Goal: Task Accomplishment & Management: Complete application form

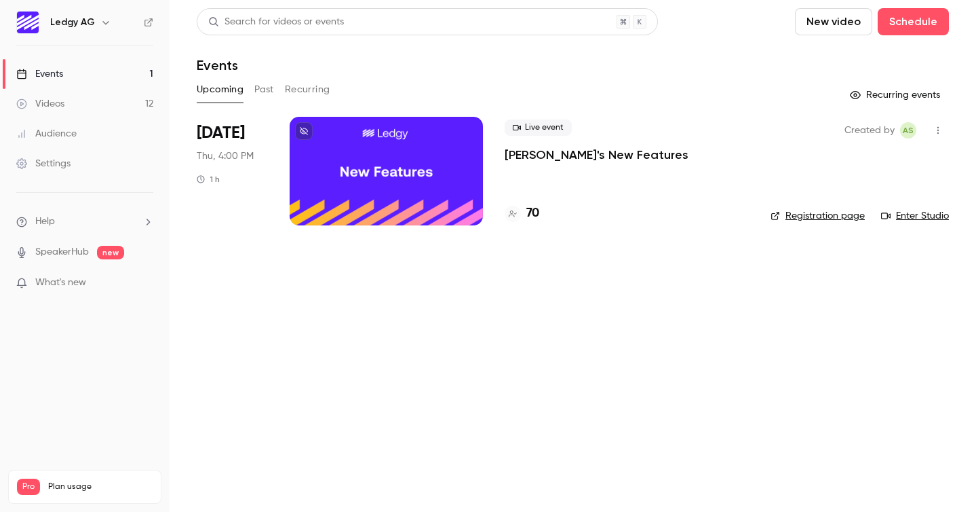
click at [530, 208] on h4 "70" at bounding box center [532, 213] width 13 height 18
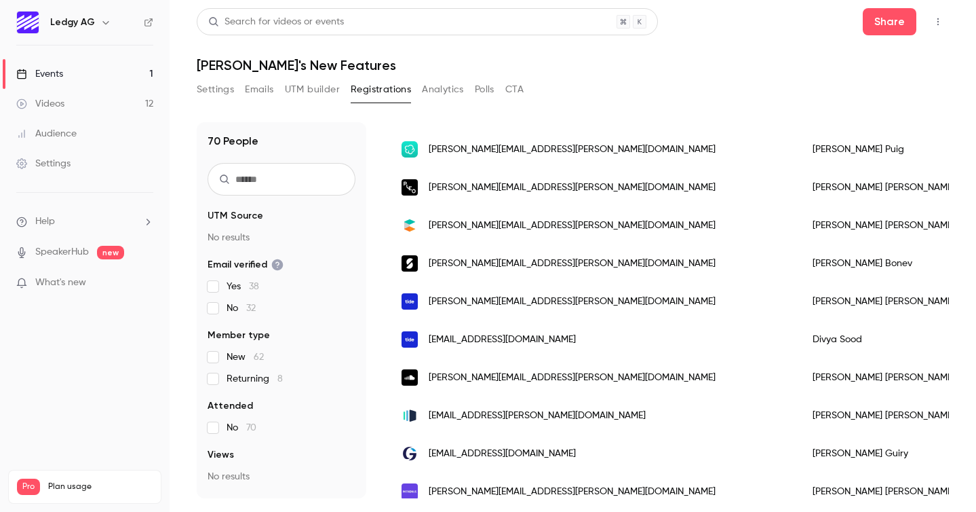
scroll to position [820, 0]
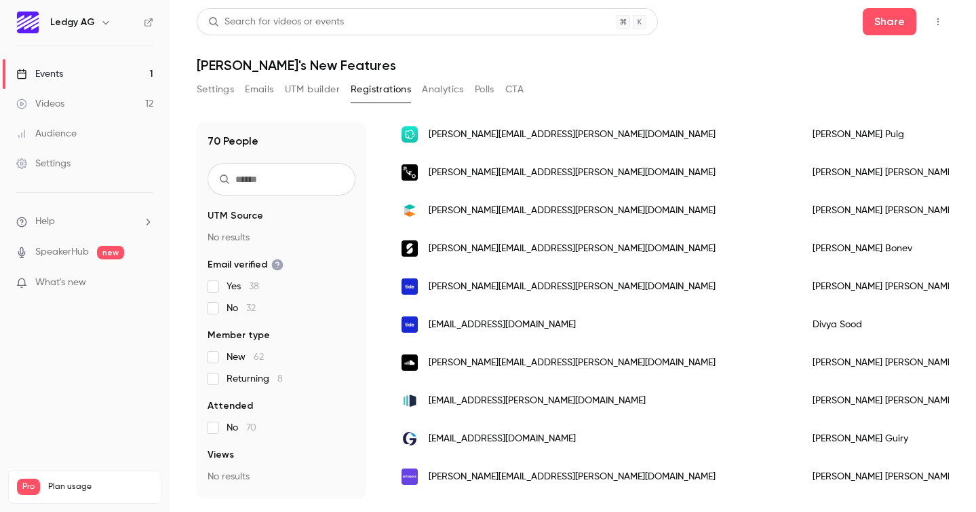
click at [242, 97] on div "Settings Emails UTM builder Registrations Analytics Polls CTA" at bounding box center [360, 90] width 327 height 22
click at [257, 92] on button "Emails" at bounding box center [259, 90] width 28 height 22
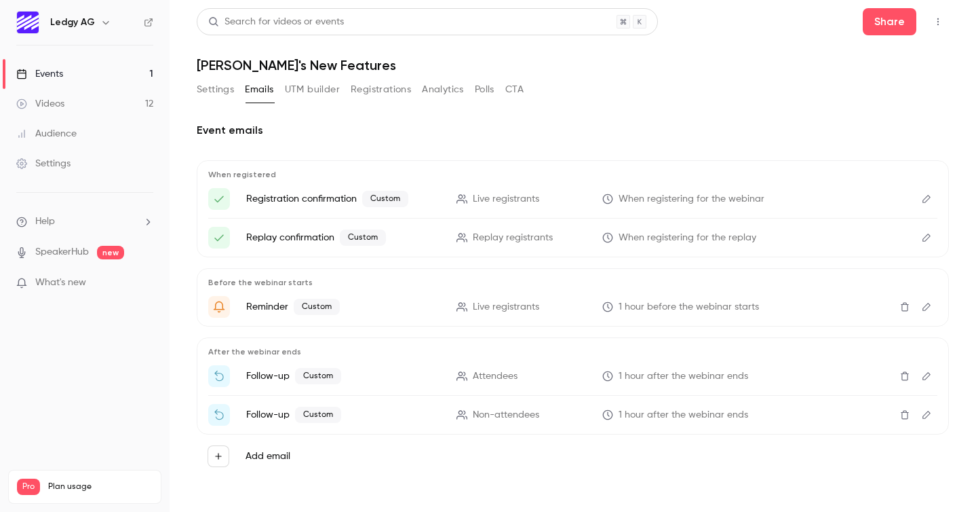
click at [926, 308] on icon "Edit" at bounding box center [926, 306] width 11 height 9
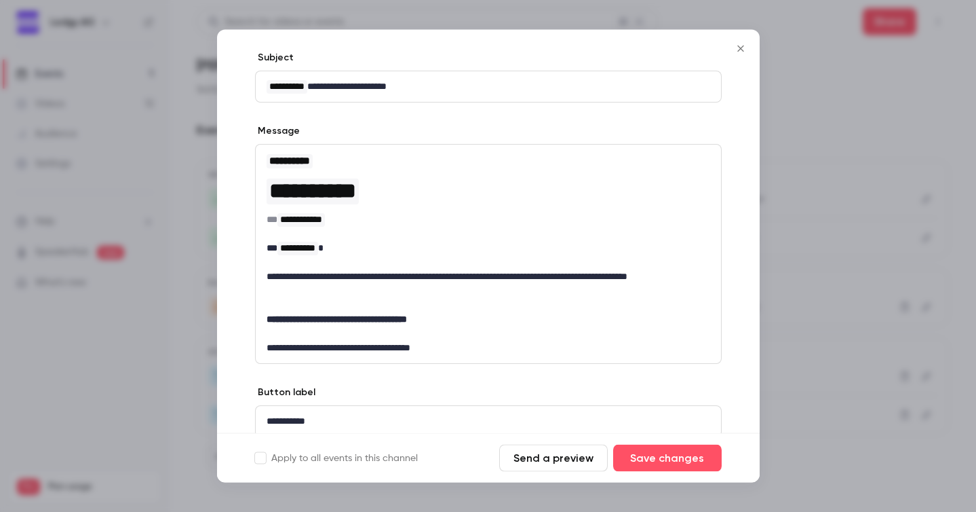
scroll to position [134, 0]
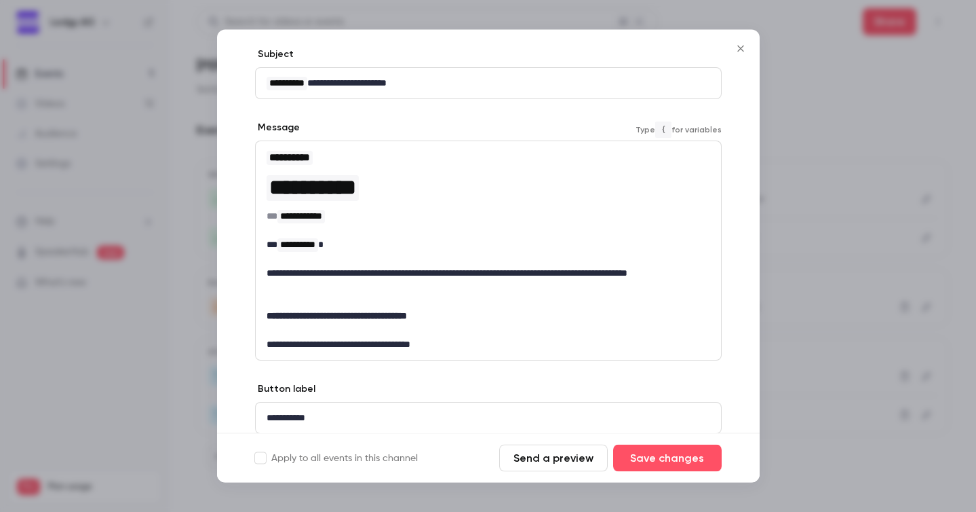
click at [407, 320] on strong "**********" at bounding box center [337, 315] width 140 height 9
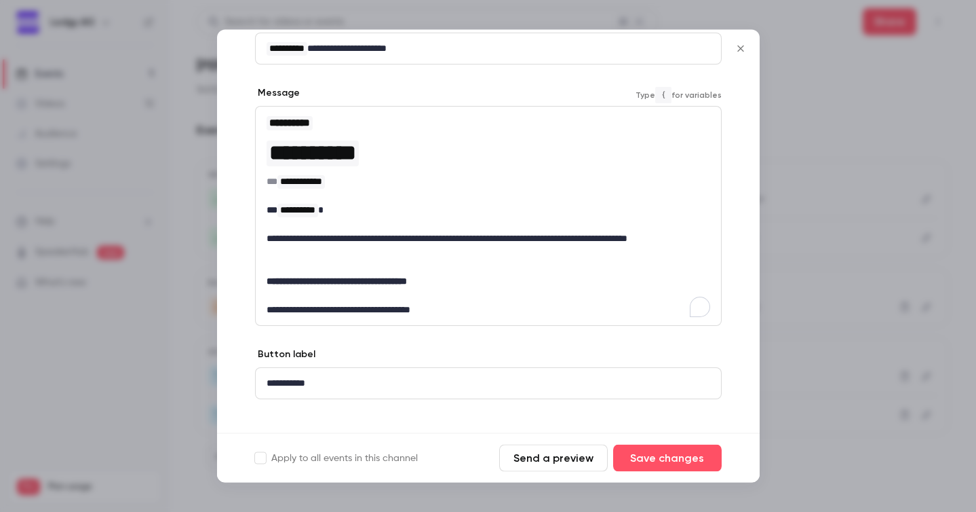
scroll to position [185, 0]
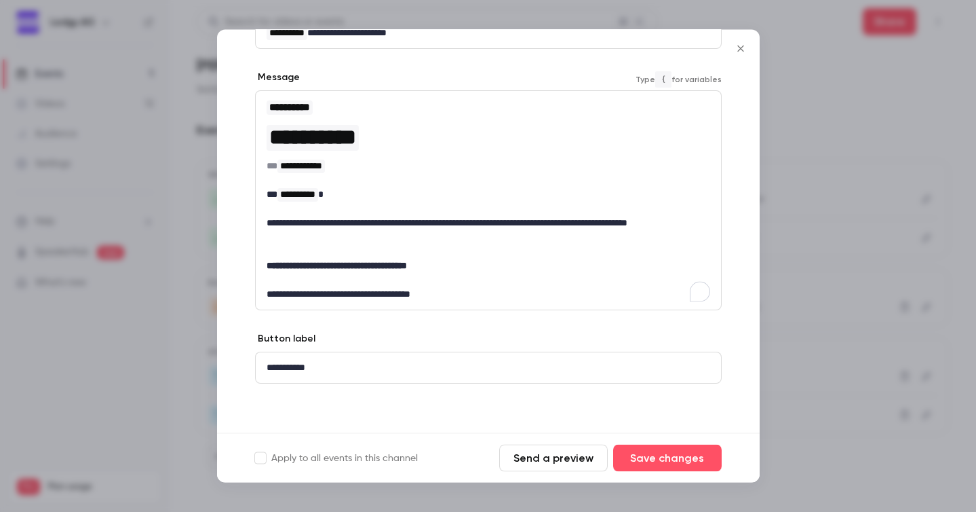
click at [566, 469] on button "Send a preview" at bounding box center [553, 457] width 109 height 27
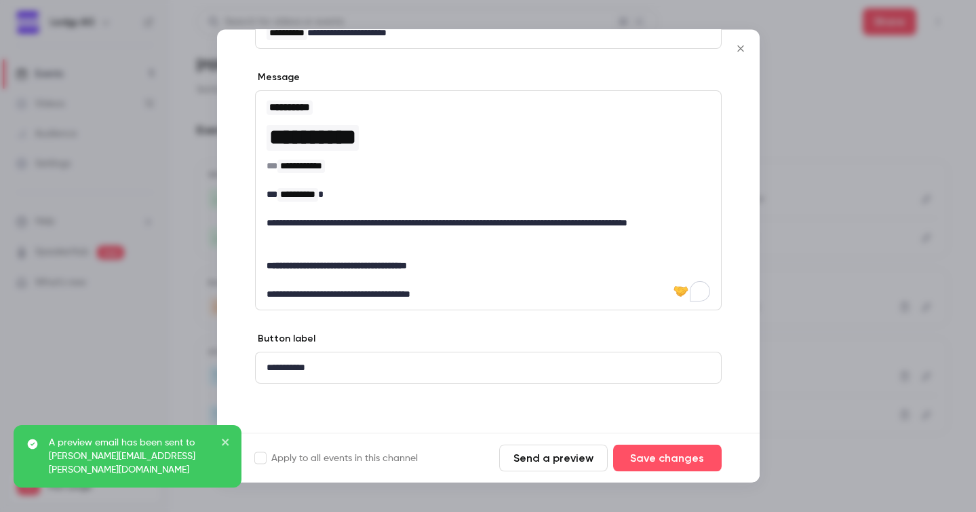
click at [556, 459] on button "Send a preview" at bounding box center [553, 457] width 109 height 27
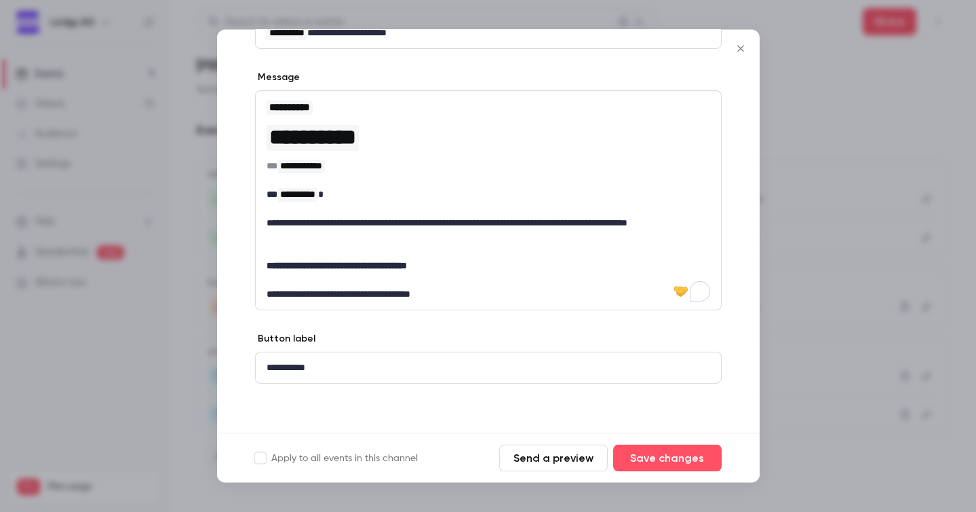
click at [738, 49] on icon "Close" at bounding box center [741, 48] width 16 height 11
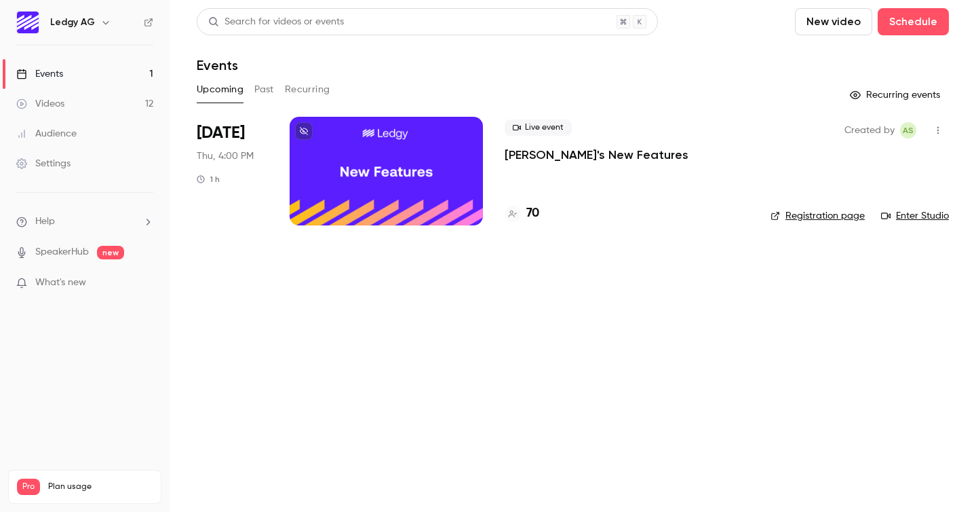
click at [936, 123] on button "button" at bounding box center [938, 130] width 22 height 22
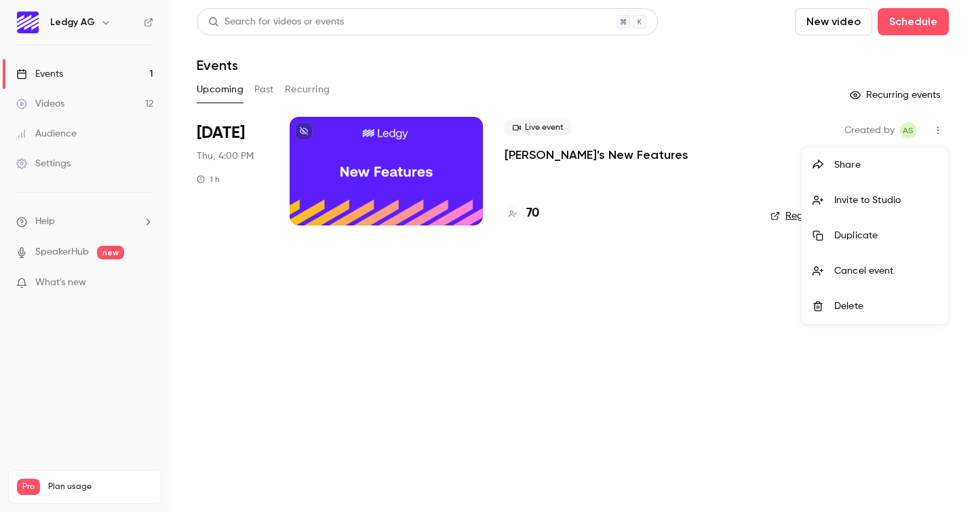
click at [698, 314] on div at bounding box center [488, 256] width 976 height 512
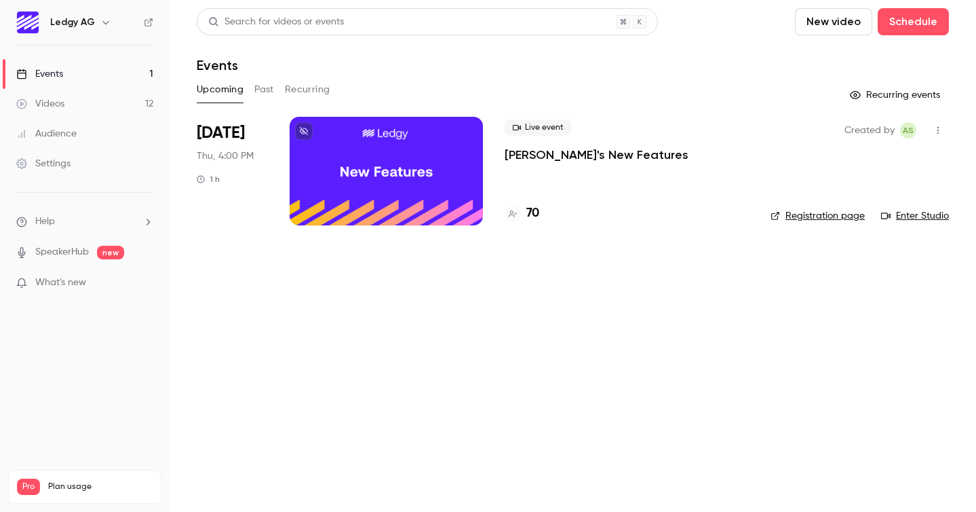
click at [56, 214] on ul "Help SpeakerHub new What's new" at bounding box center [85, 253] width 170 height 121
click at [45, 218] on span "Help" at bounding box center [45, 221] width 20 height 14
click at [211, 195] on link "Talk to [GEOGRAPHIC_DATA]" at bounding box center [250, 207] width 149 height 36
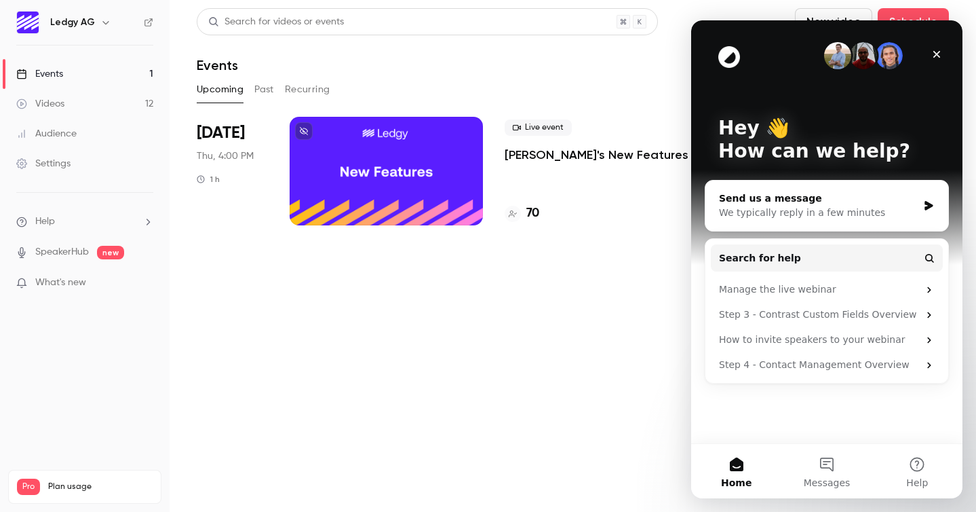
click at [794, 193] on div "Send us a message" at bounding box center [818, 198] width 199 height 14
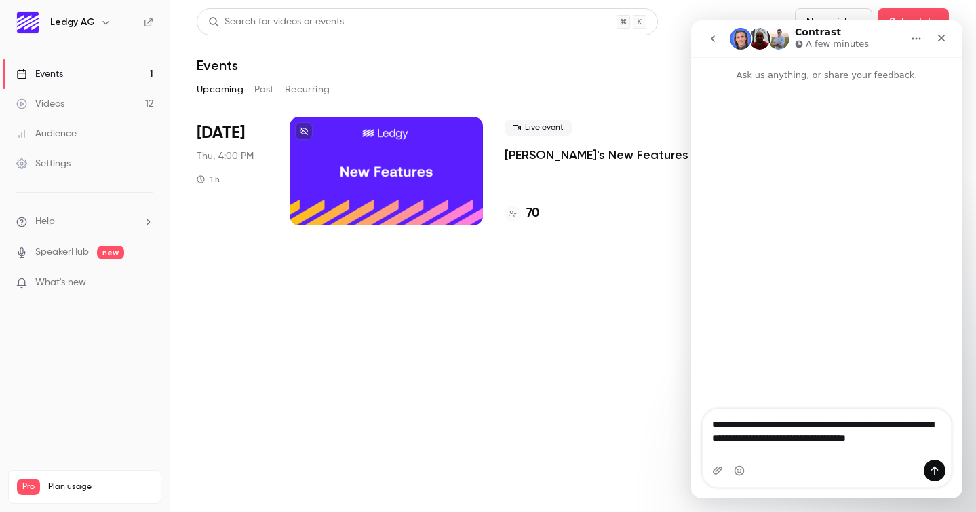
type textarea "**********"
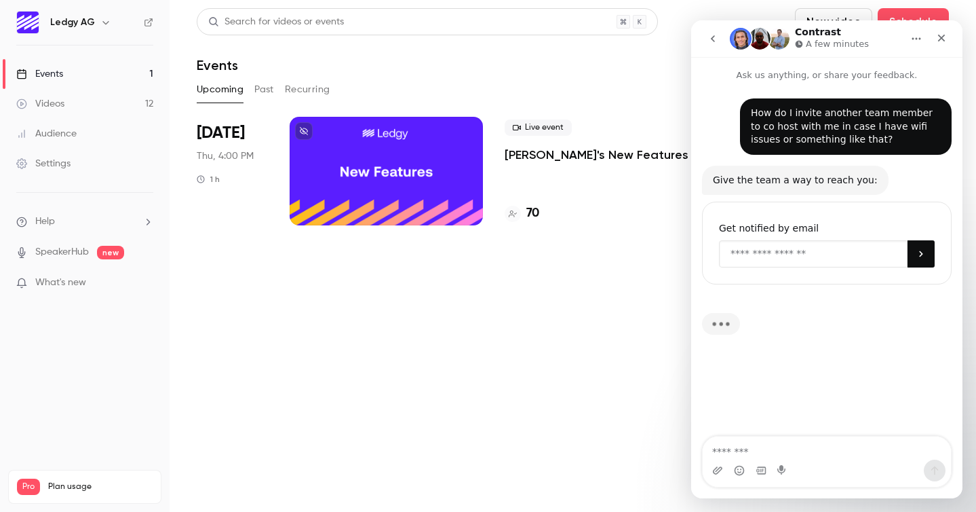
click at [838, 265] on input "Enter your email" at bounding box center [813, 253] width 189 height 27
type input "**********"
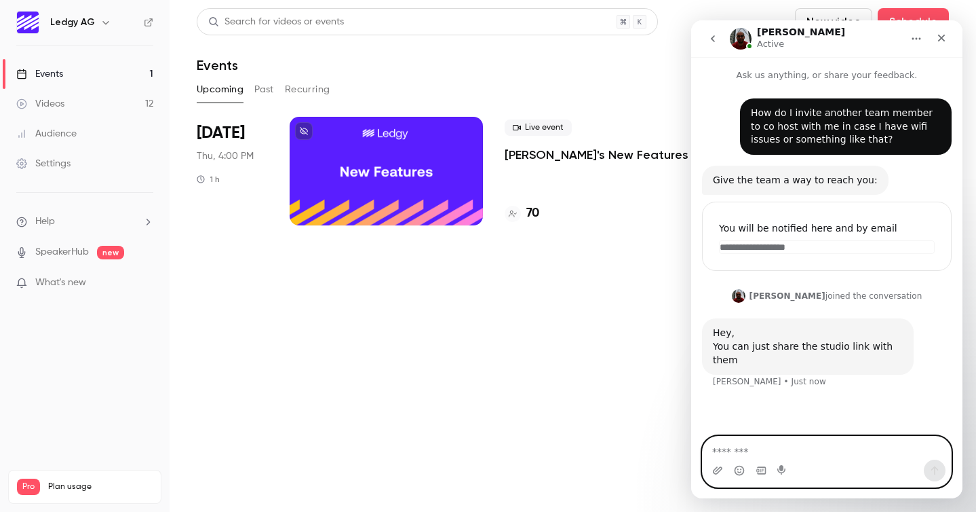
click at [807, 441] on textarea "Message…" at bounding box center [827, 447] width 248 height 23
click at [942, 40] on icon "Close" at bounding box center [941, 38] width 11 height 11
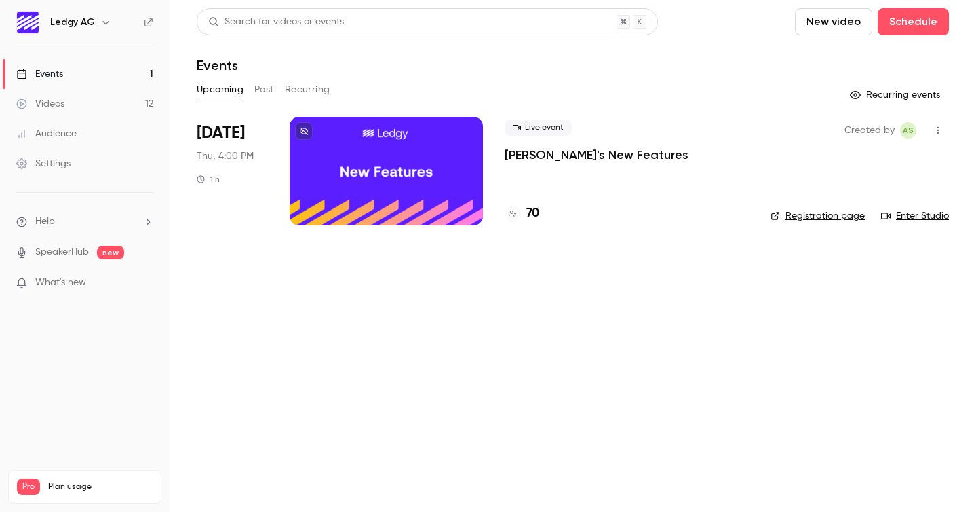
click at [935, 138] on button "button" at bounding box center [938, 130] width 22 height 22
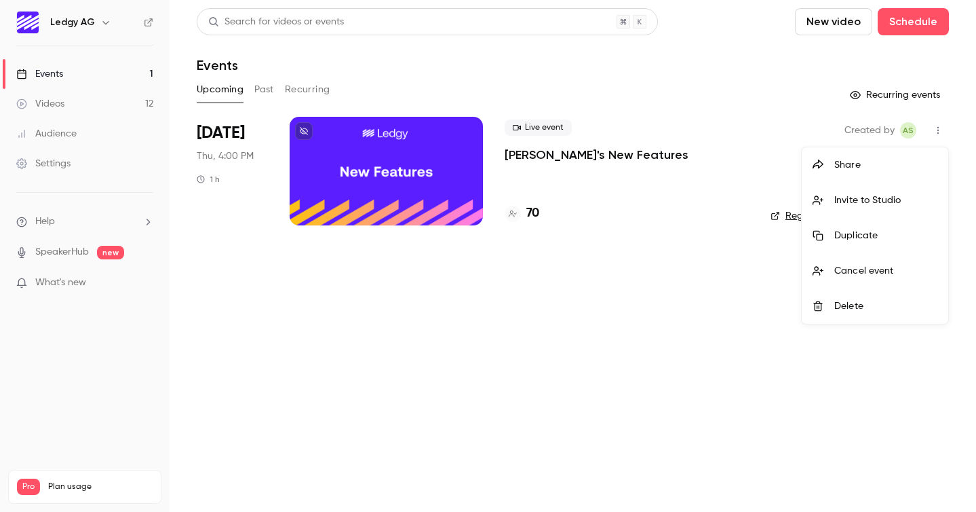
click at [904, 192] on li "Invite to Studio" at bounding box center [875, 199] width 147 height 35
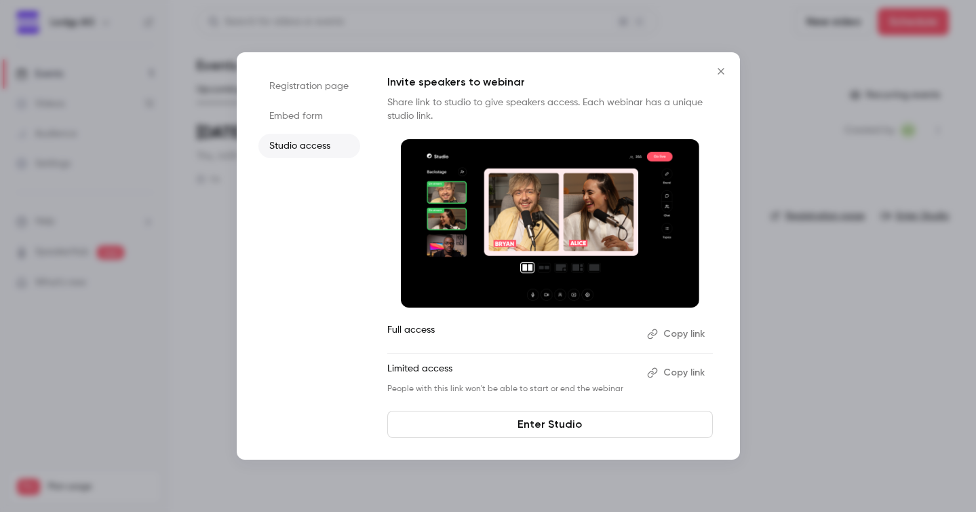
click at [672, 336] on button "Copy link" at bounding box center [677, 334] width 71 height 22
click at [310, 115] on li "Embed form" at bounding box center [309, 116] width 102 height 24
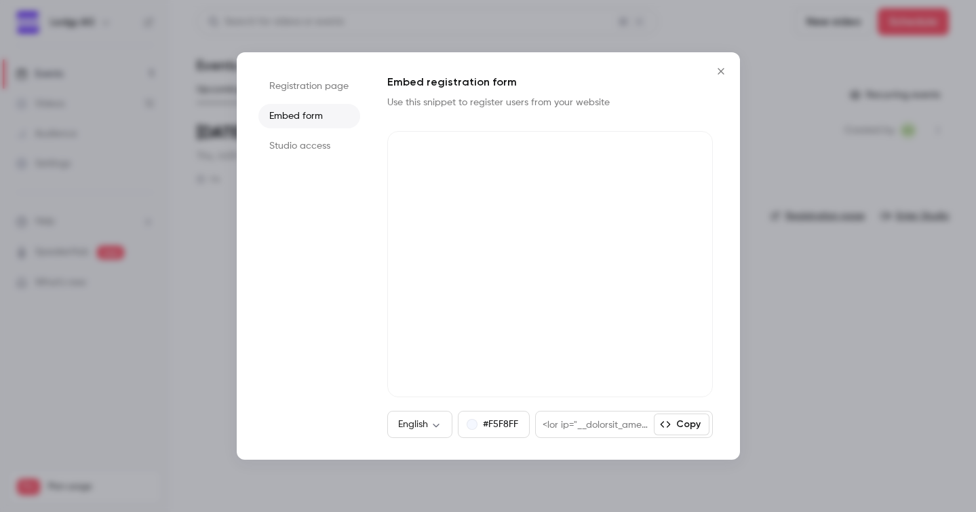
click at [313, 77] on li "Registration page" at bounding box center [309, 86] width 102 height 24
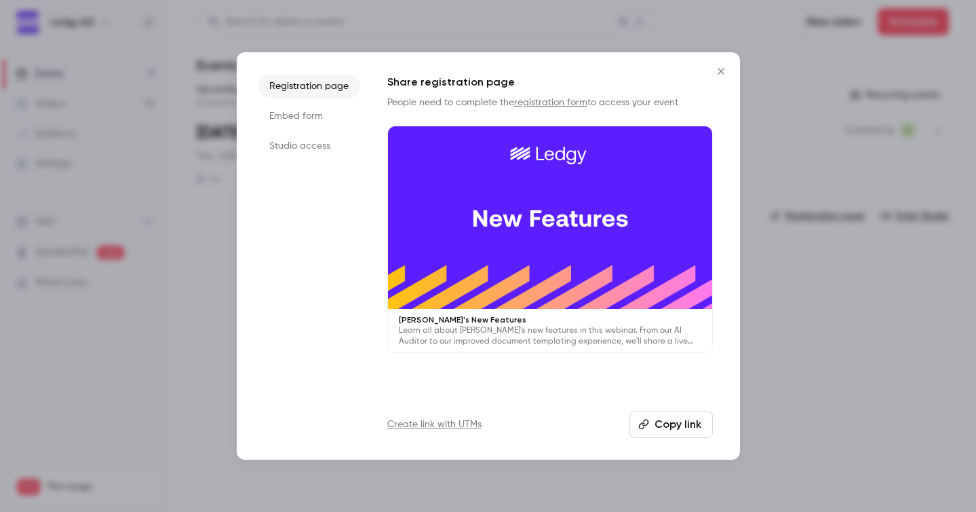
click at [729, 62] on button "Close" at bounding box center [721, 71] width 27 height 27
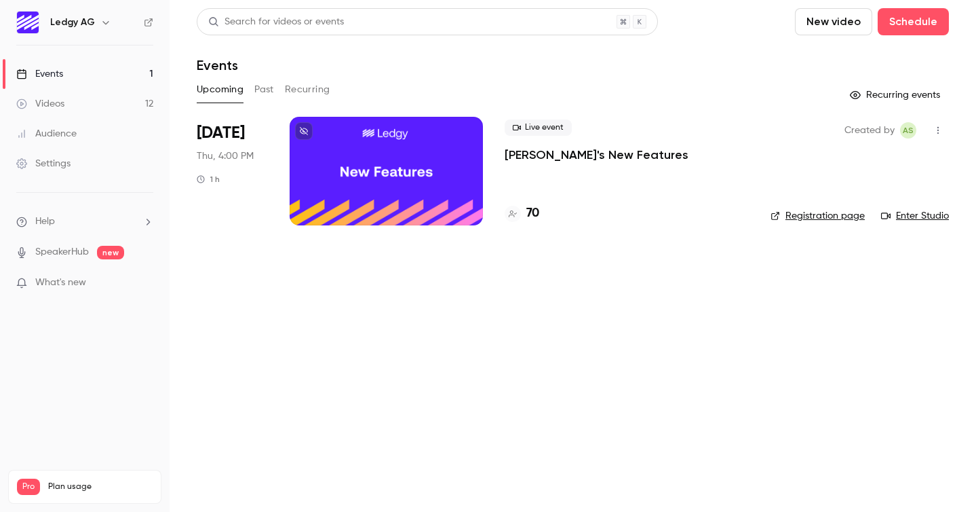
scroll to position [5, 0]
click at [927, 127] on button "button" at bounding box center [938, 130] width 22 height 22
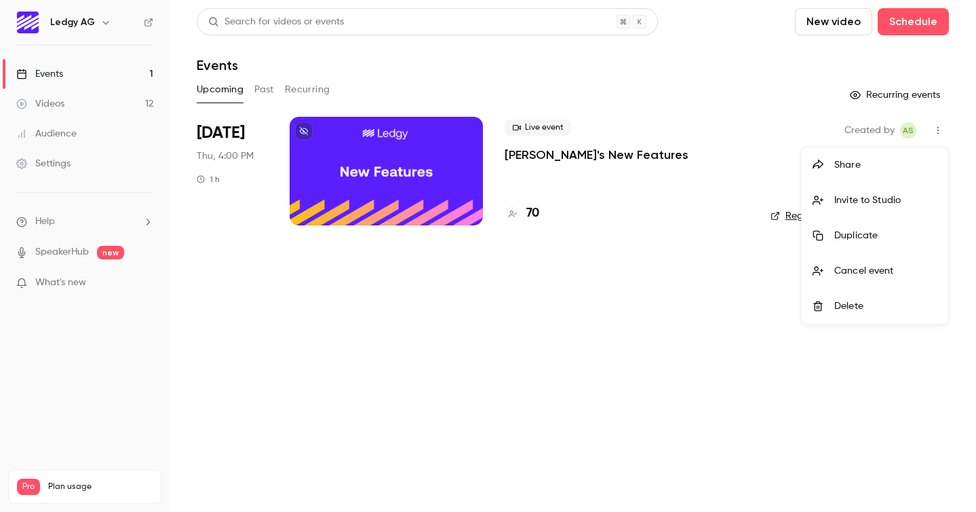
click at [700, 93] on div at bounding box center [488, 256] width 976 height 512
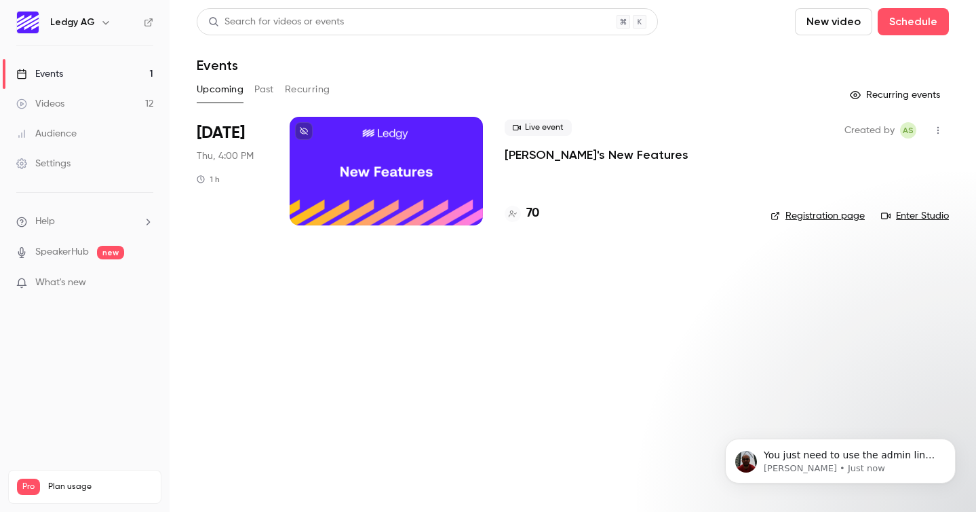
scroll to position [24, 0]
click at [823, 465] on p "[PERSON_NAME] • Just now" at bounding box center [851, 468] width 175 height 12
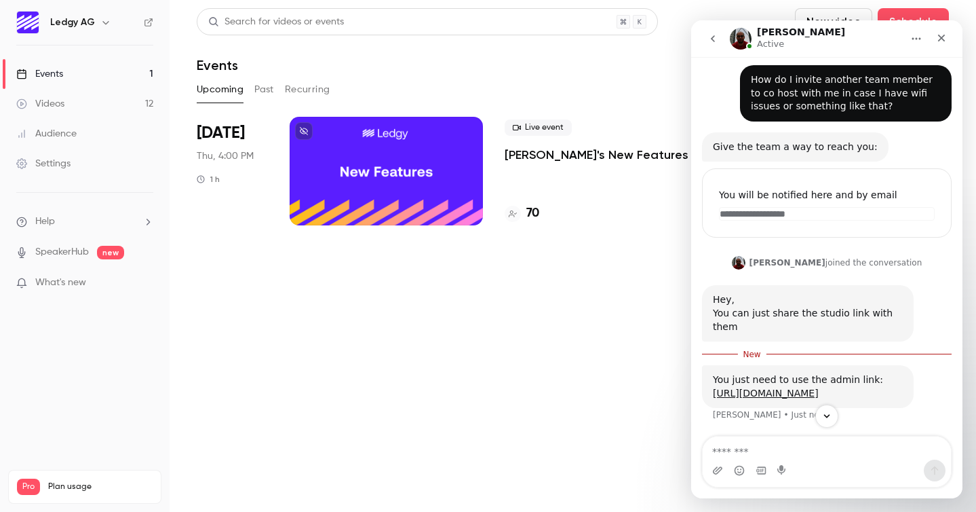
scroll to position [47, 0]
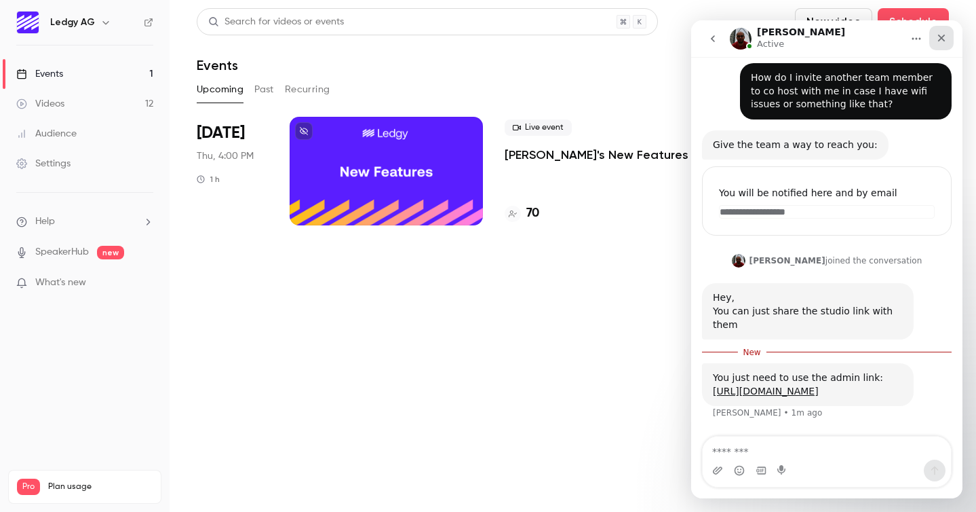
click at [945, 30] on div "Close" at bounding box center [941, 38] width 24 height 24
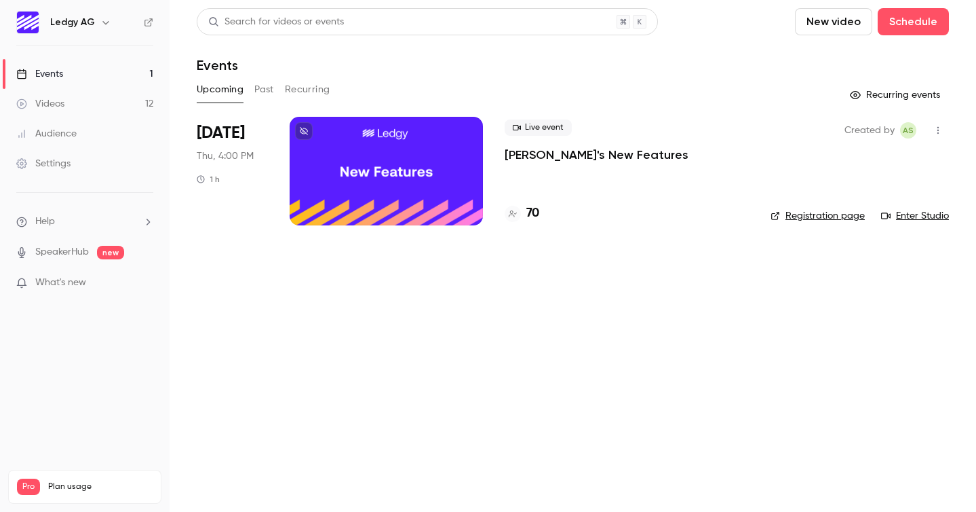
click at [942, 136] on button "button" at bounding box center [938, 130] width 22 height 22
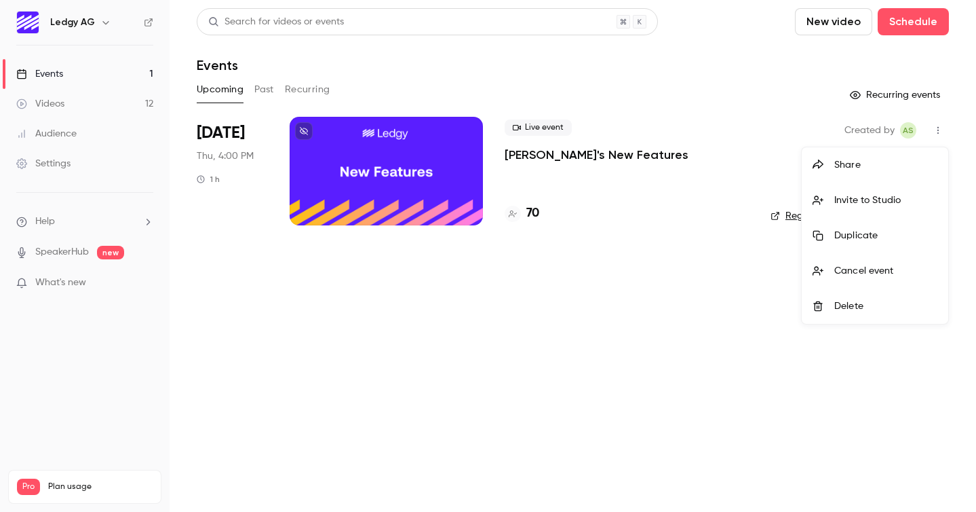
click at [883, 194] on div "Invite to Studio" at bounding box center [885, 200] width 103 height 14
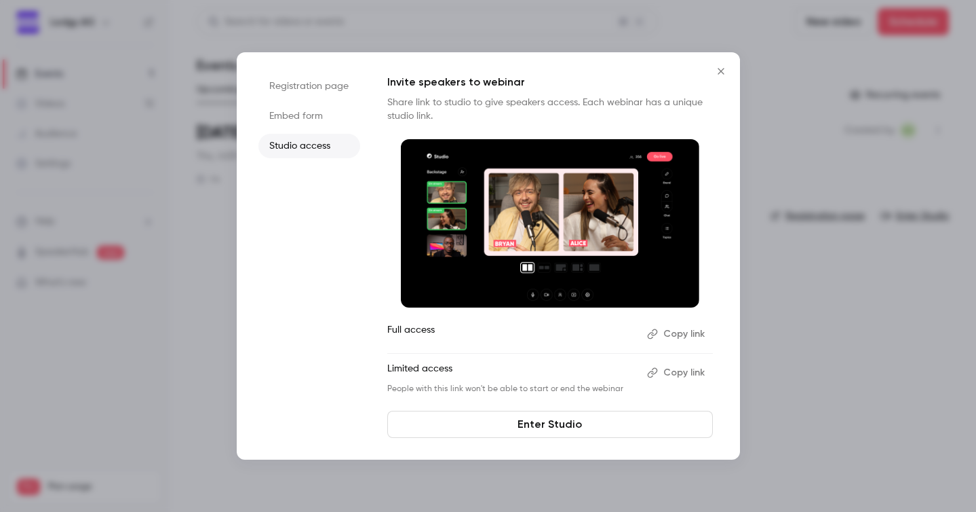
click at [720, 74] on icon "Close" at bounding box center [721, 71] width 16 height 11
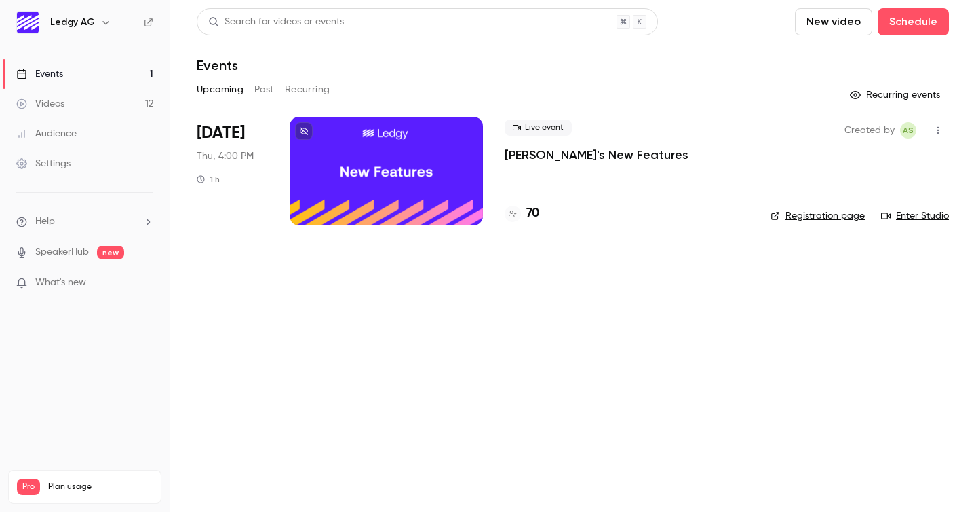
click at [64, 218] on li "Help" at bounding box center [84, 221] width 137 height 14
click at [195, 214] on link "Talk to [GEOGRAPHIC_DATA]" at bounding box center [250, 207] width 149 height 36
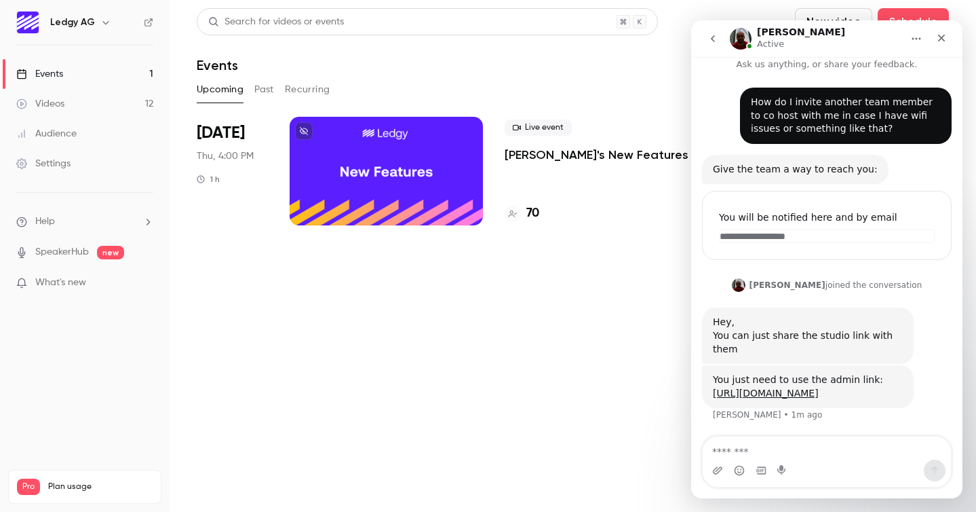
scroll to position [24, 0]
click at [838, 457] on textarea "Message…" at bounding box center [827, 447] width 248 height 23
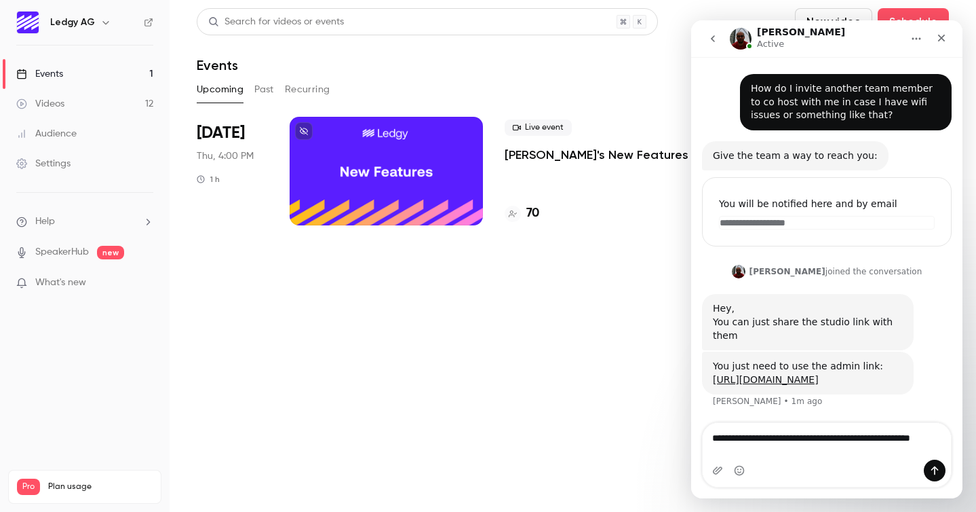
scroll to position [38, 0]
type textarea "**********"
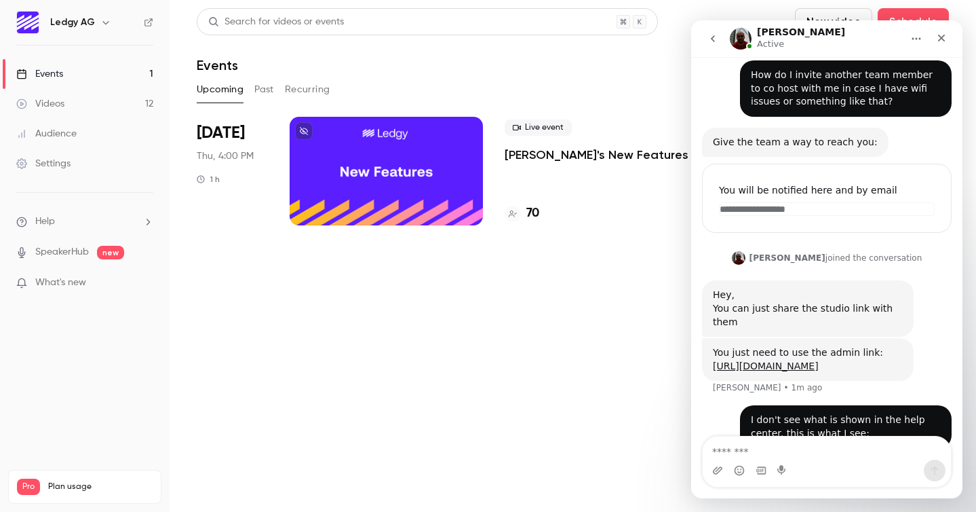
scroll to position [78, 0]
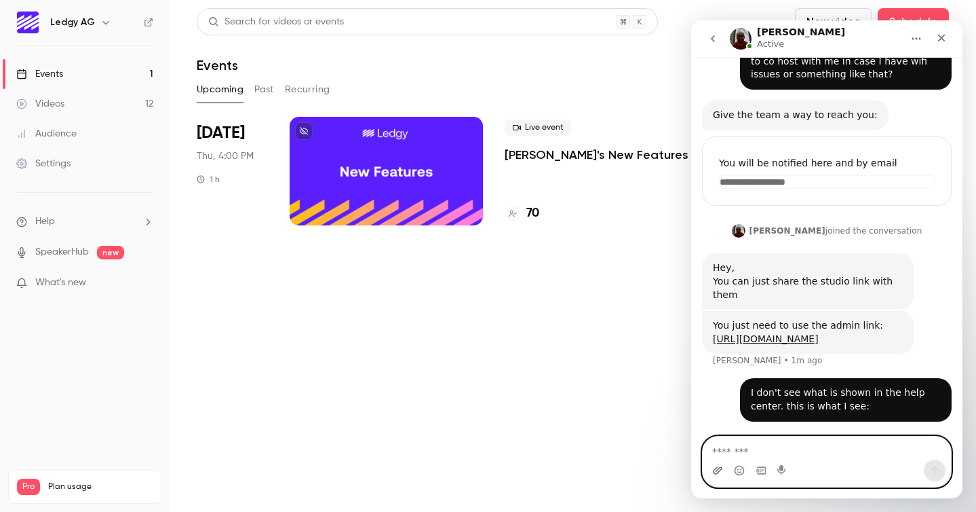
click at [716, 469] on icon "Upload attachment" at bounding box center [717, 470] width 11 height 11
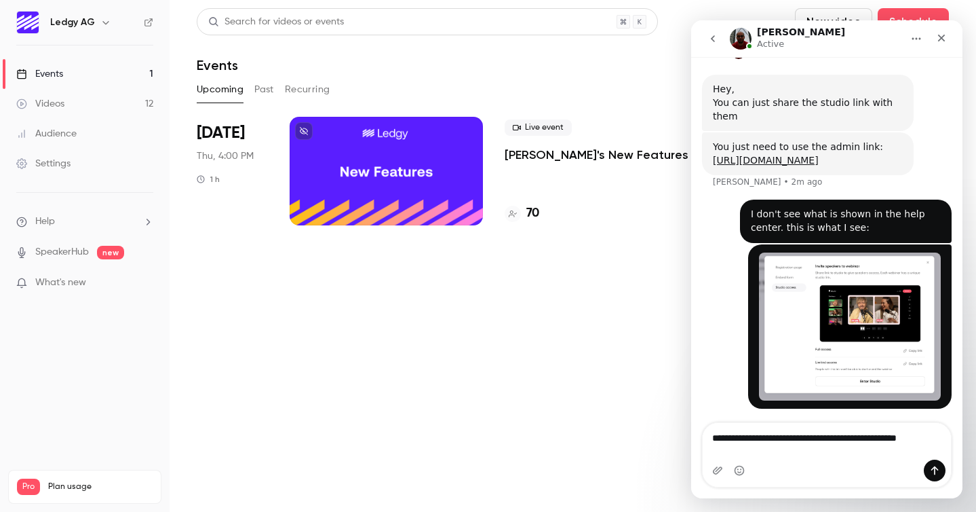
scroll to position [257, 0]
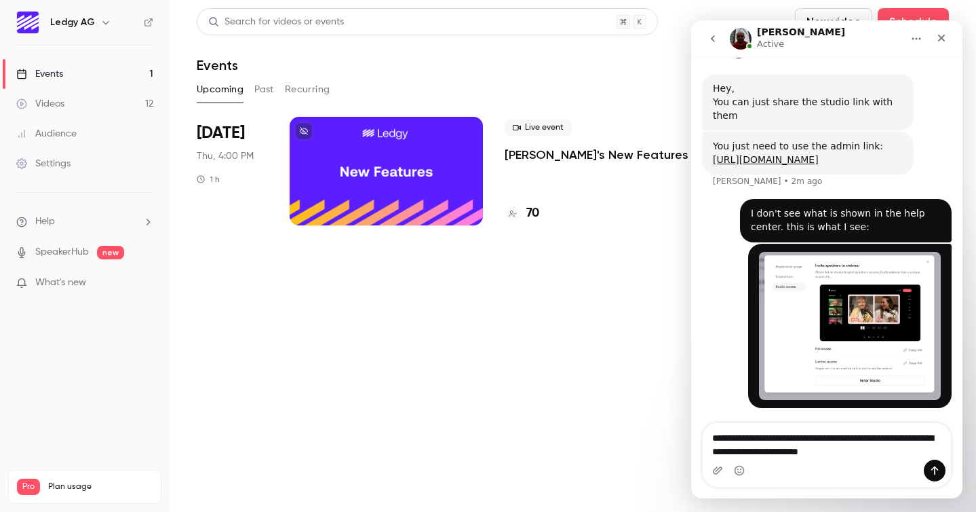
type textarea "**********"
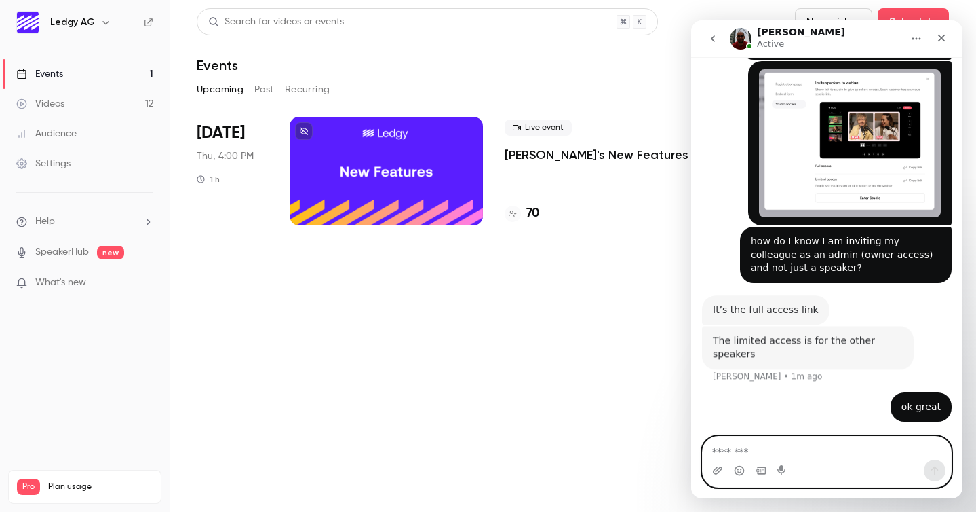
scroll to position [426, 0]
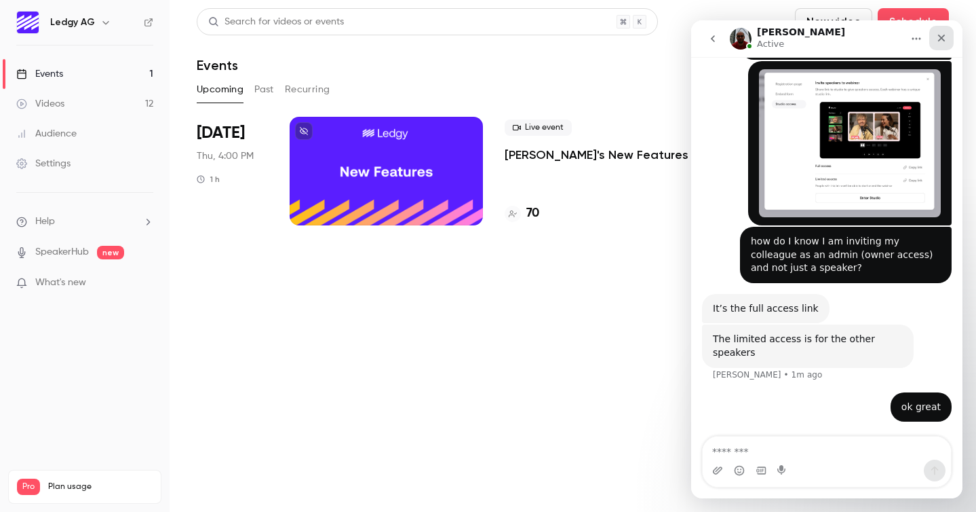
click at [944, 38] on icon "Close" at bounding box center [941, 38] width 11 height 11
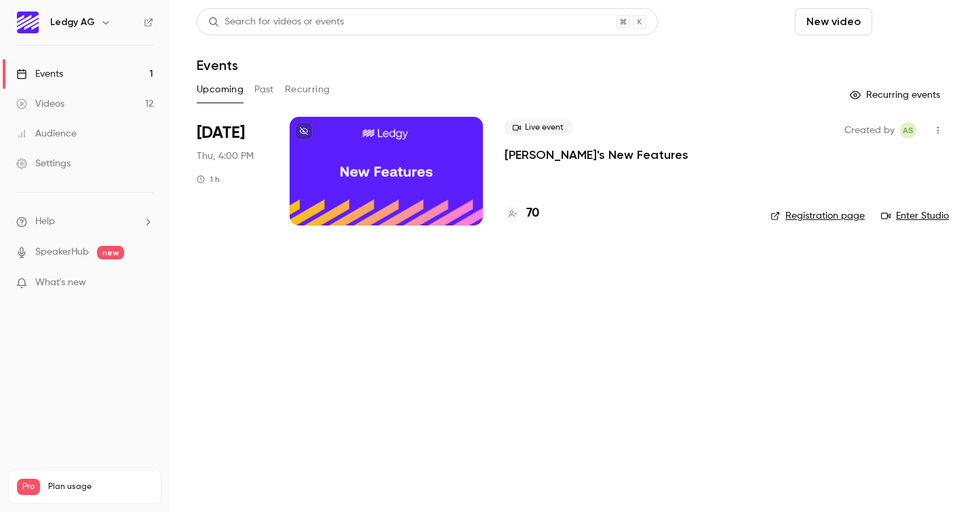
click at [908, 22] on button "Schedule" at bounding box center [913, 21] width 71 height 27
click at [887, 60] on div "One time event" at bounding box center [885, 59] width 103 height 14
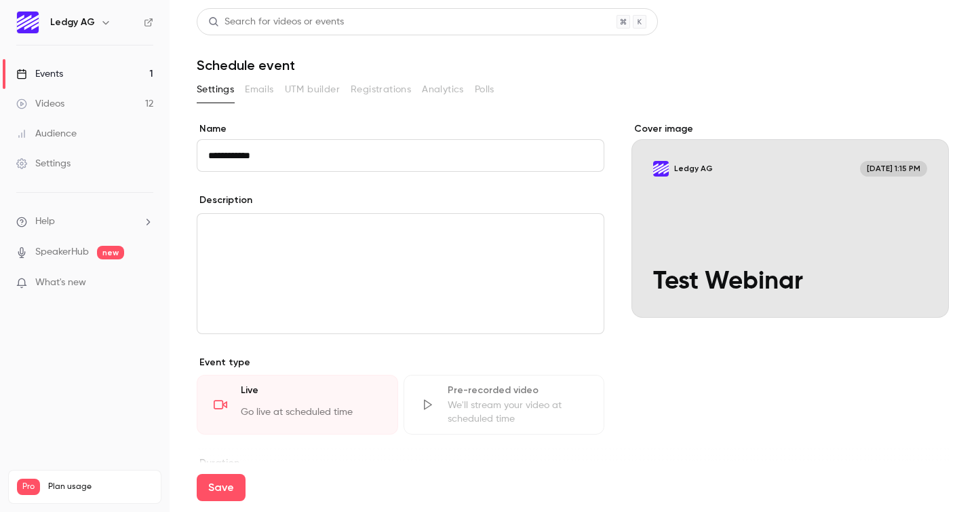
type input "**********"
click at [249, 295] on div "editor" at bounding box center [400, 273] width 406 height 119
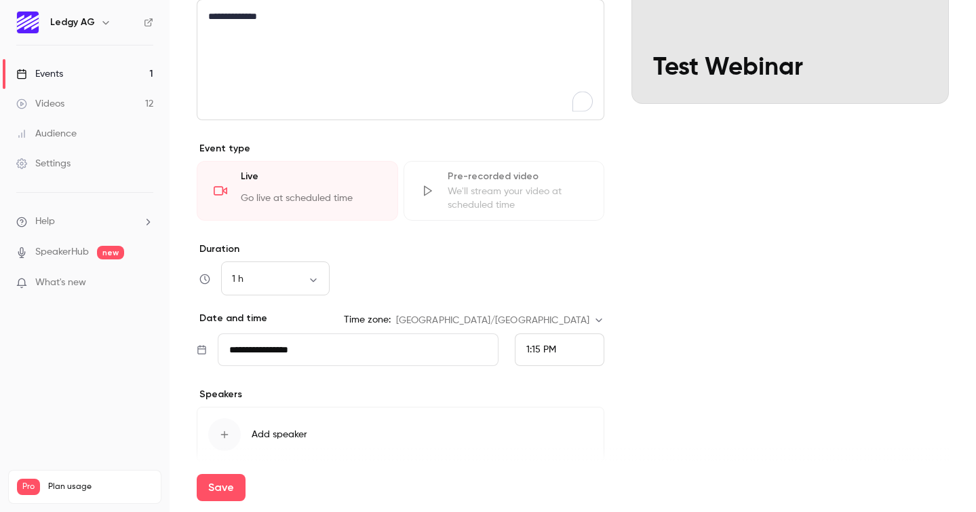
scroll to position [231, 0]
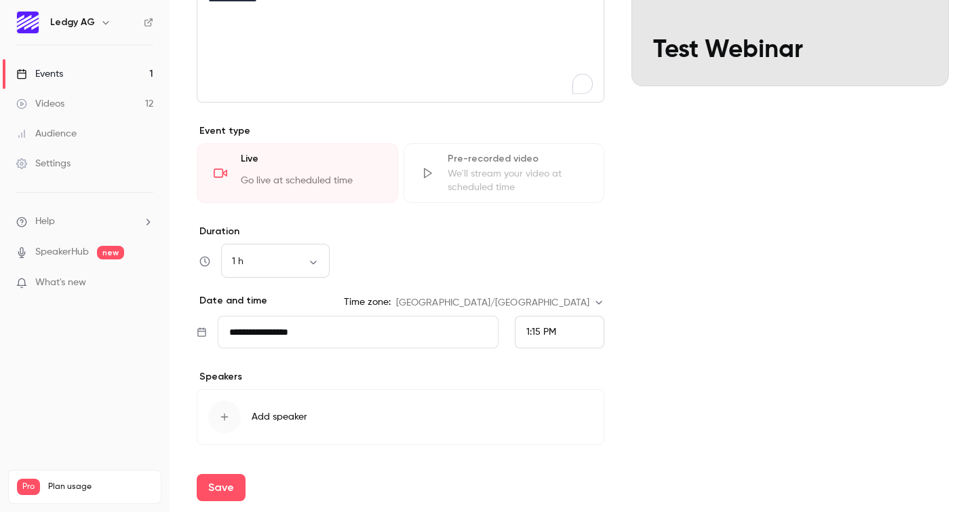
click at [322, 336] on input "**********" at bounding box center [358, 331] width 281 height 33
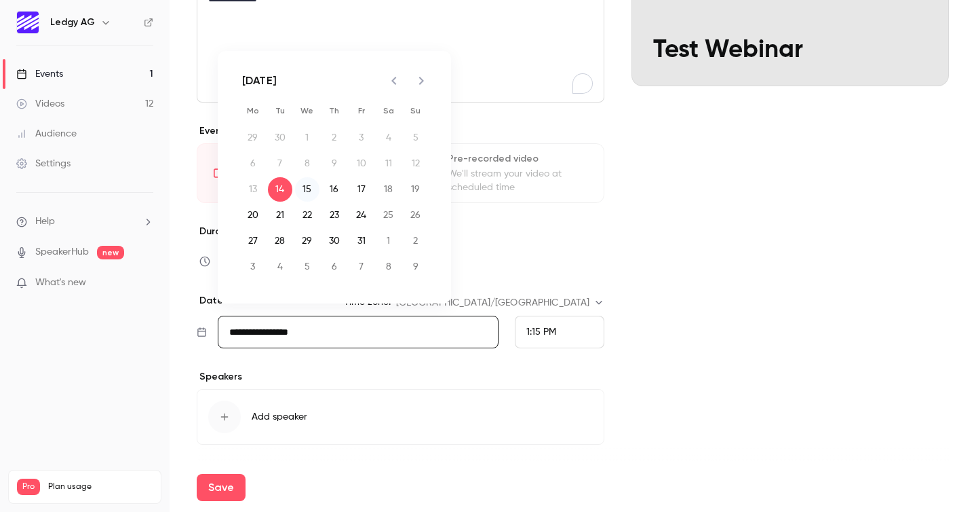
click at [305, 190] on button "15" at bounding box center [307, 189] width 24 height 24
type input "**********"
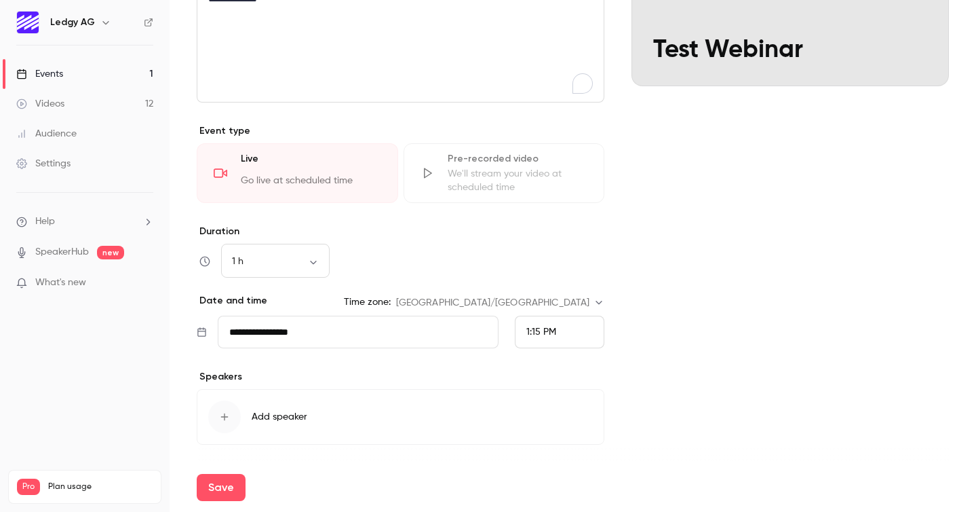
click at [550, 329] on span "1:15 PM" at bounding box center [541, 331] width 30 height 9
click at [552, 277] on span "4:30 PM" at bounding box center [543, 275] width 35 height 9
click at [254, 417] on span "Add speaker" at bounding box center [280, 417] width 56 height 14
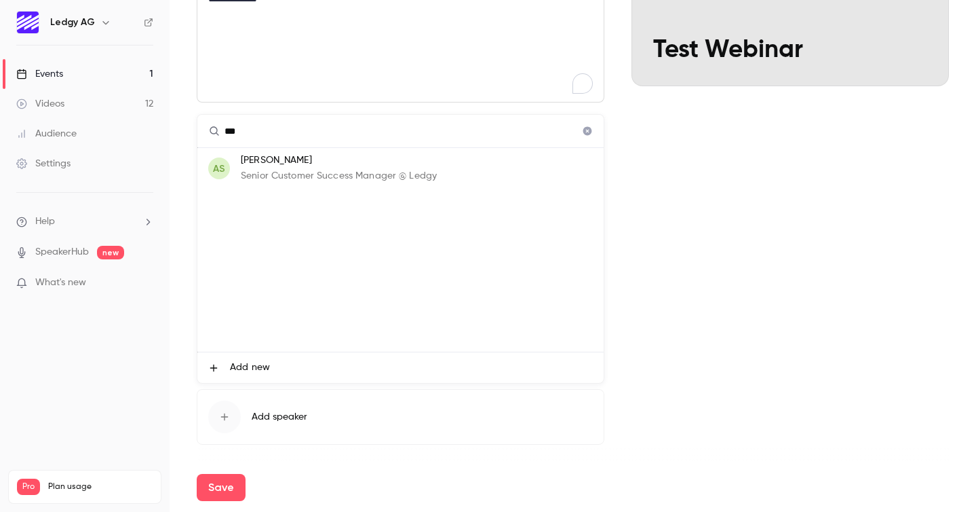
type input "***"
click at [276, 163] on p "[PERSON_NAME]" at bounding box center [339, 160] width 196 height 14
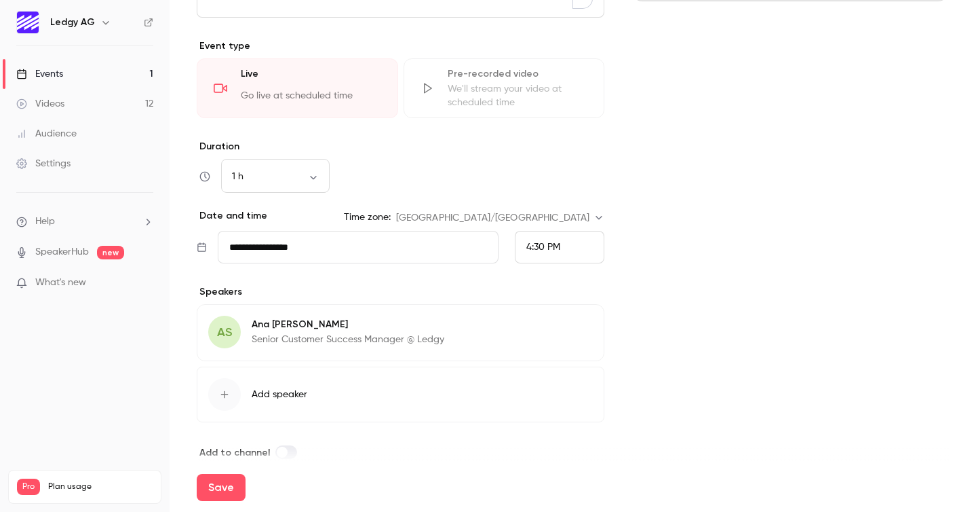
scroll to position [335, 0]
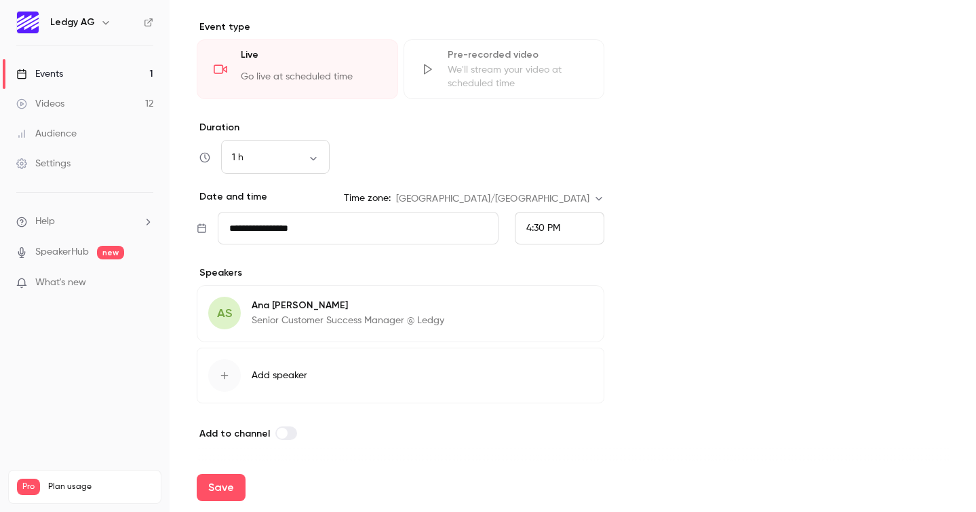
click at [383, 369] on button "Add speaker" at bounding box center [401, 375] width 408 height 56
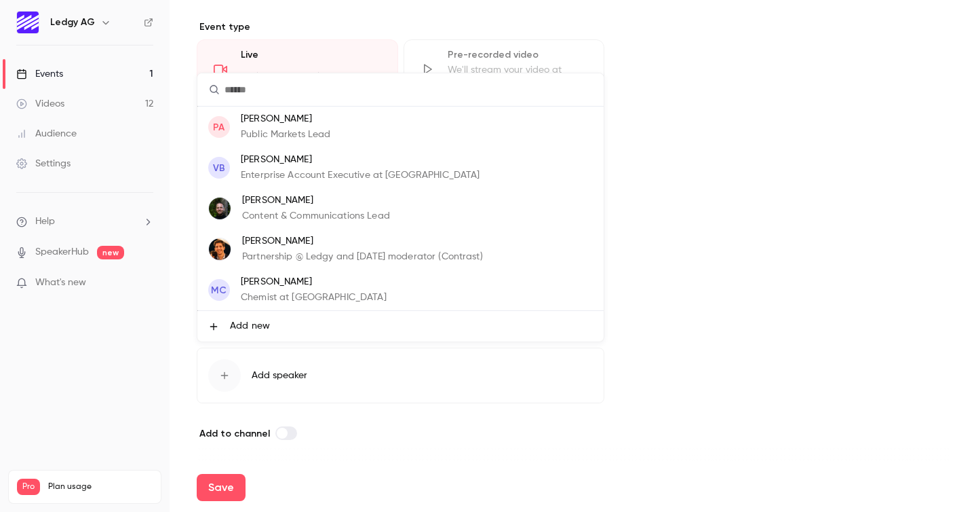
click at [352, 461] on div at bounding box center [488, 256] width 976 height 512
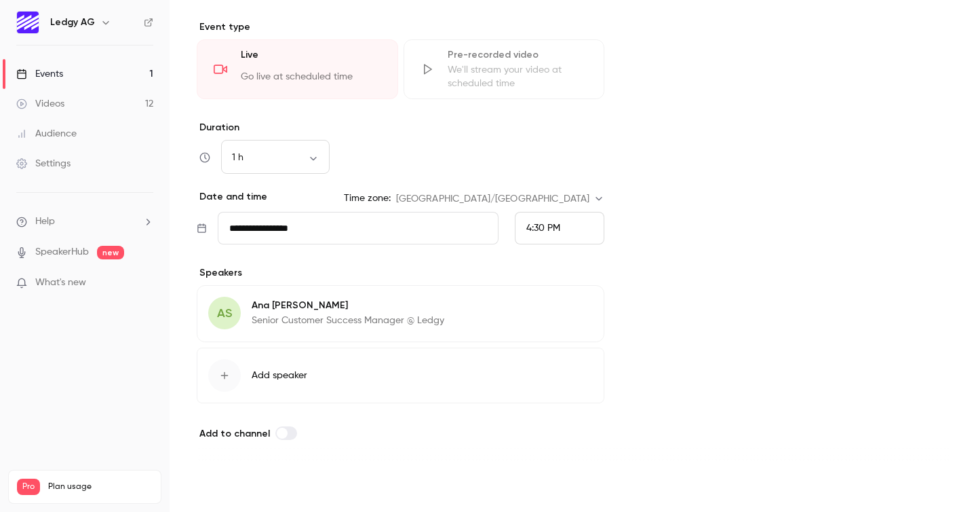
click at [208, 491] on button "Save" at bounding box center [221, 487] width 49 height 27
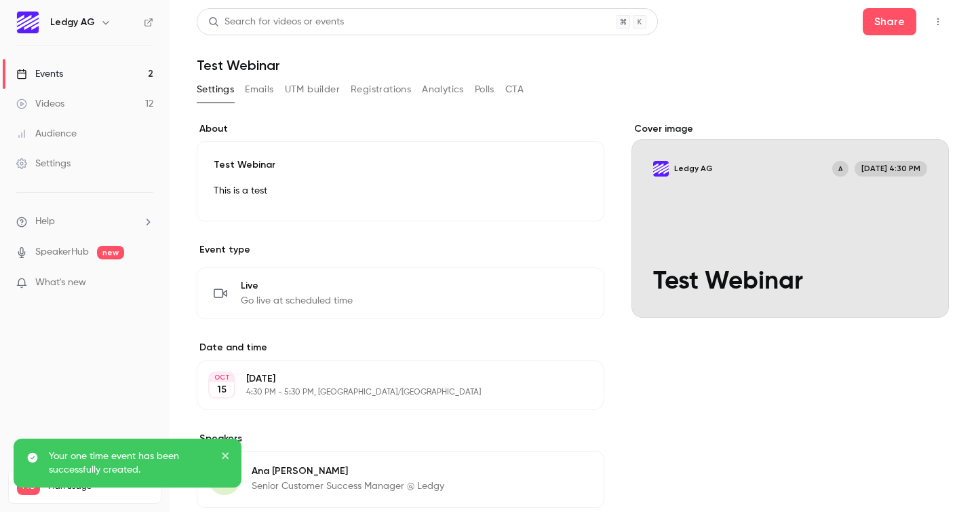
click at [810, 314] on div "Cover image" at bounding box center [790, 219] width 317 height 195
click at [0, 0] on input "Ledgy AG A [DATE] 4:30 PM Test Webinar" at bounding box center [0, 0] width 0 height 0
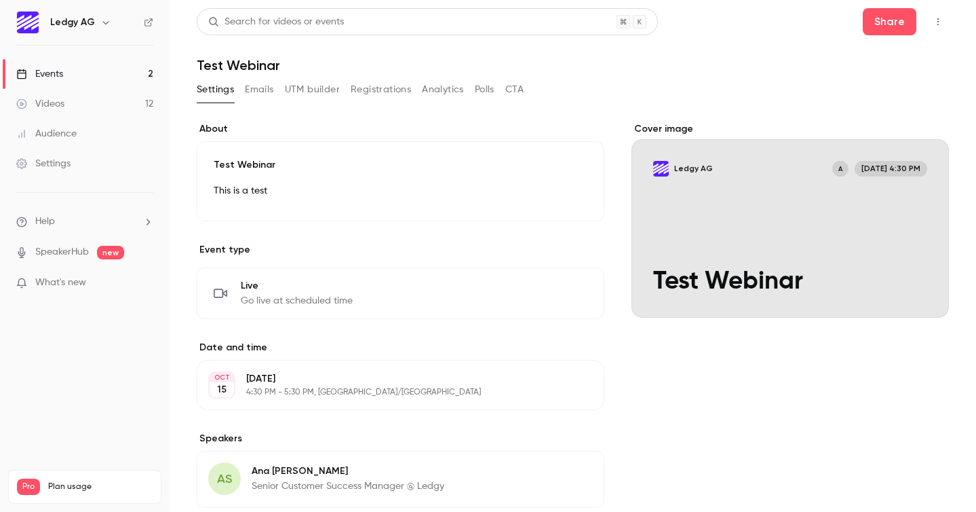
click at [758, 214] on div "Cover image" at bounding box center [790, 219] width 317 height 195
click at [0, 0] on input "Ledgy AG A [DATE] 4:30 PM Test Webinar" at bounding box center [0, 0] width 0 height 0
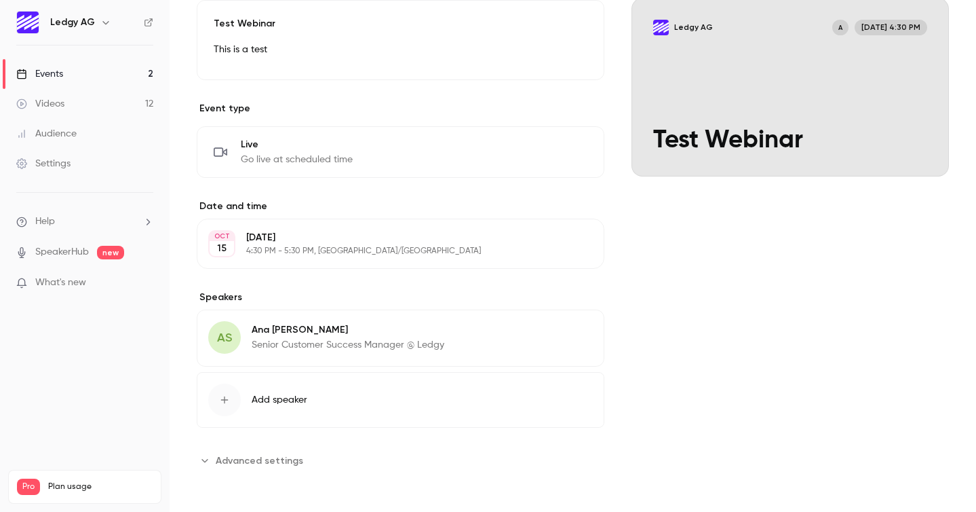
click at [279, 460] on span "Advanced settings" at bounding box center [260, 460] width 88 height 14
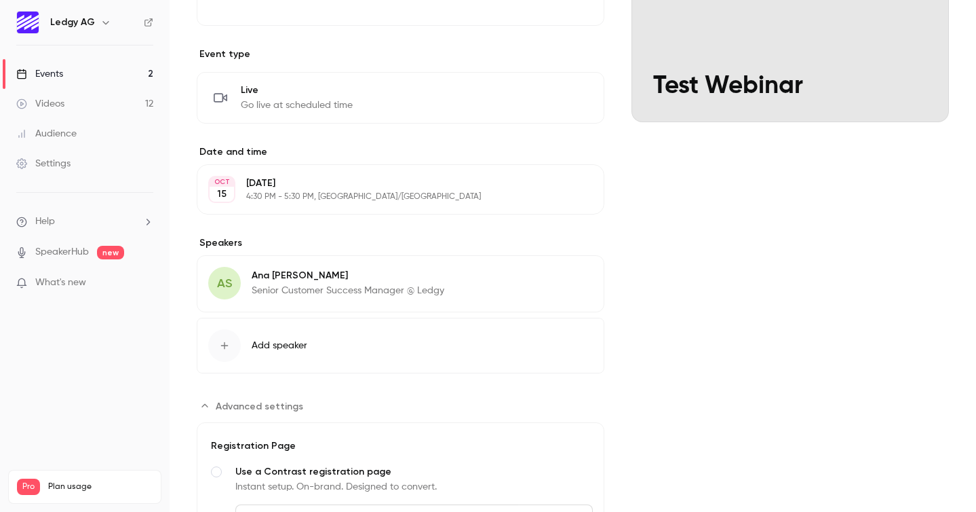
scroll to position [0, 0]
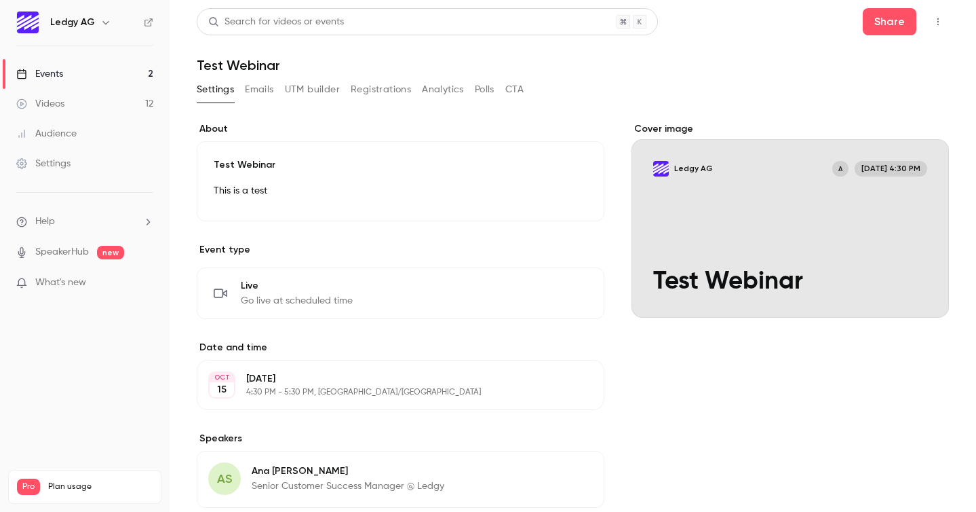
click at [265, 91] on button "Emails" at bounding box center [259, 90] width 28 height 22
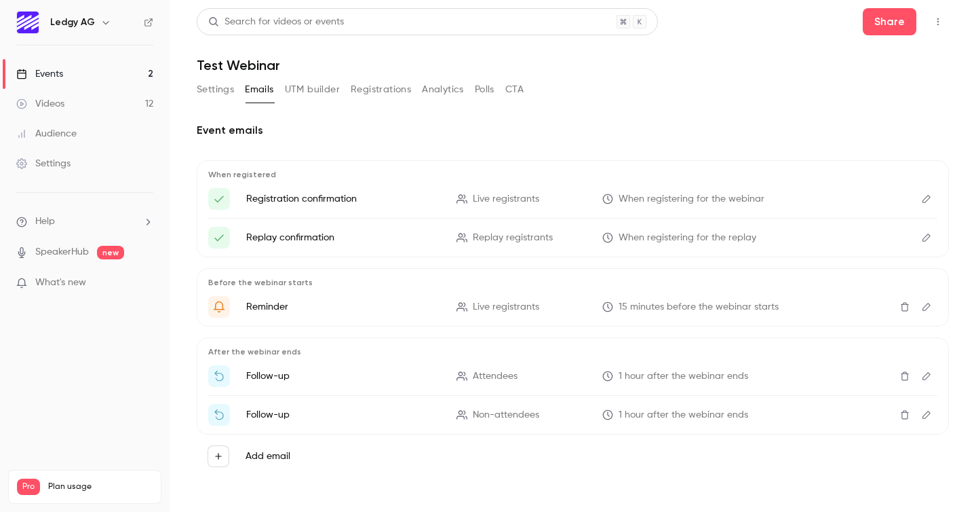
click at [522, 88] on button "CTA" at bounding box center [514, 90] width 18 height 22
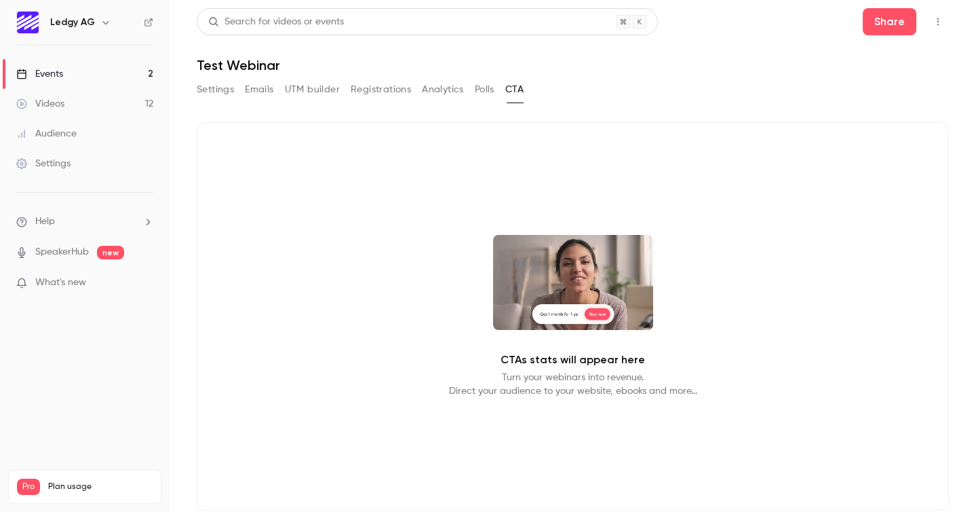
click at [477, 94] on button "Polls" at bounding box center [485, 90] width 20 height 22
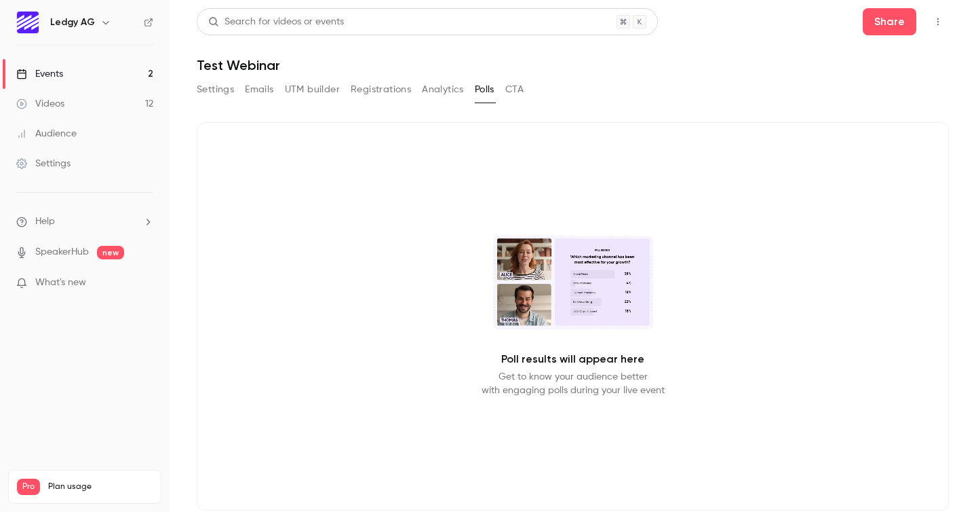
click at [429, 93] on button "Analytics" at bounding box center [443, 90] width 42 height 22
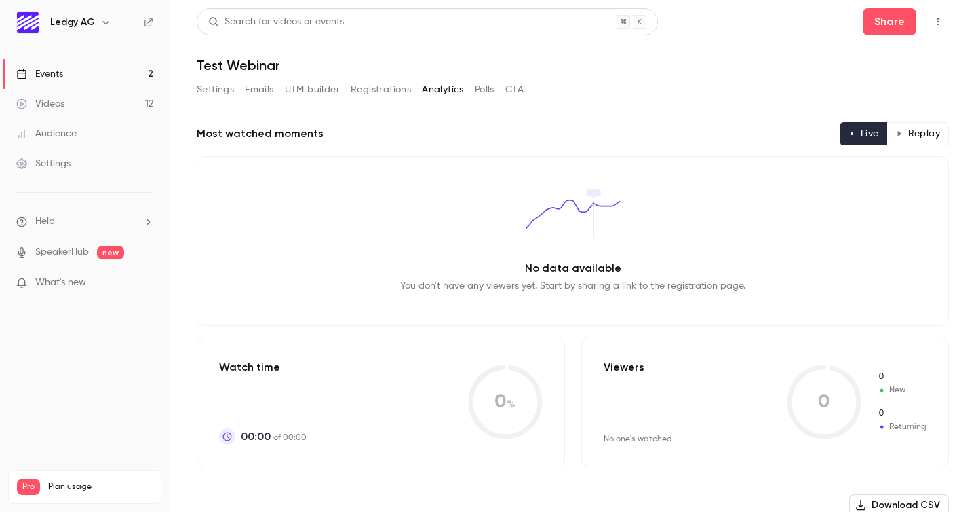
click at [382, 89] on button "Registrations" at bounding box center [381, 90] width 60 height 22
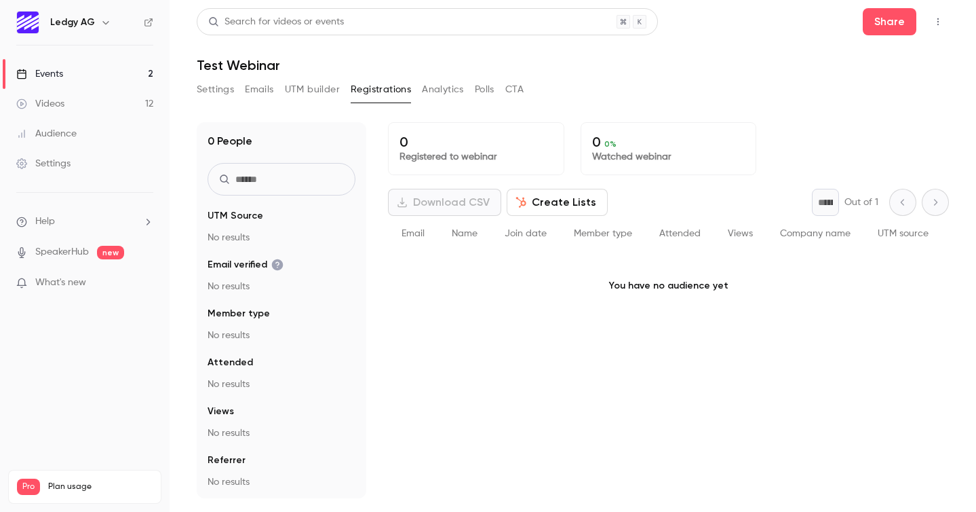
click at [933, 24] on icon "button" at bounding box center [938, 21] width 11 height 9
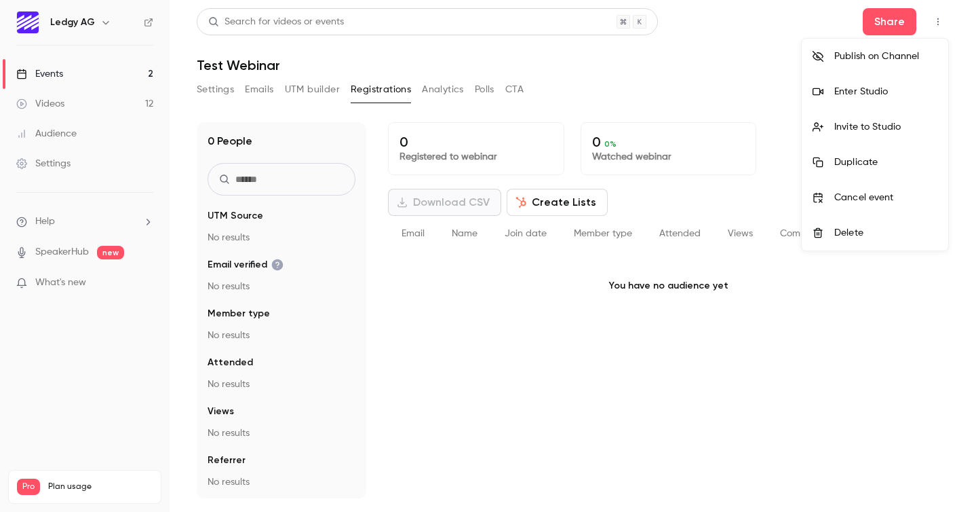
click at [867, 133] on div "Invite to Studio" at bounding box center [885, 127] width 103 height 14
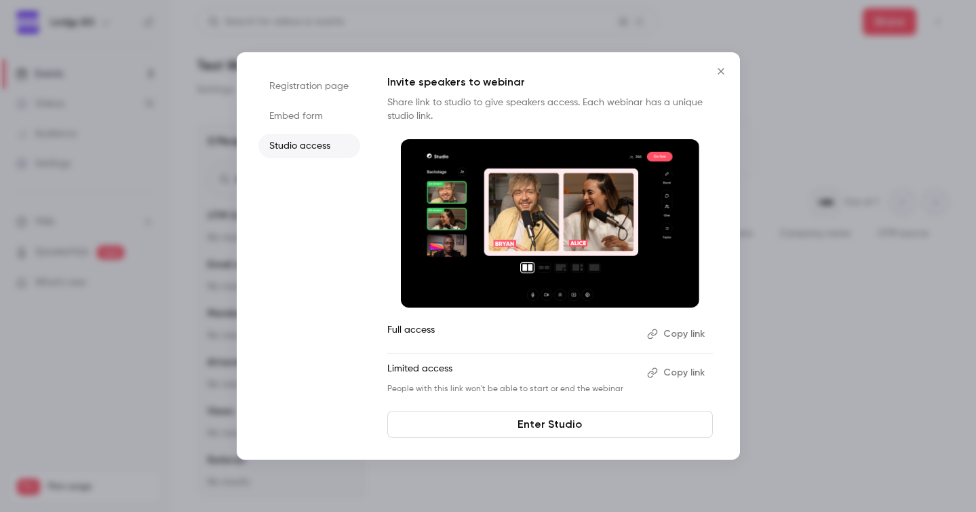
click at [691, 332] on button "Copy link" at bounding box center [677, 334] width 71 height 22
click at [716, 75] on icon "Close" at bounding box center [721, 71] width 16 height 11
